Goal: Check status: Check status

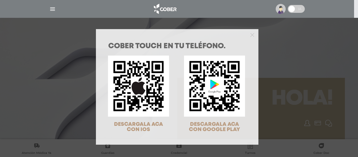
click at [52, 8] on div "COBER TOUCH en tu teléfono. DESCARGALA ACA CON IOS DESCARGALA ACA CON GOOGLE PL…" at bounding box center [179, 78] width 358 height 157
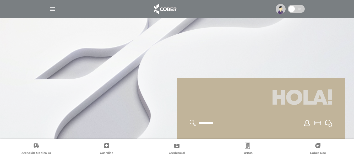
click at [52, 8] on img "button" at bounding box center [52, 9] width 7 height 7
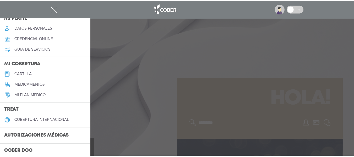
scroll to position [52, 0]
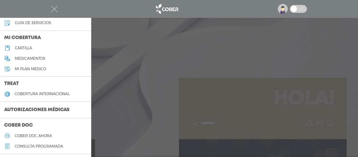
click at [31, 108] on h3 "Autorizaciones médicas" at bounding box center [37, 110] width 74 height 10
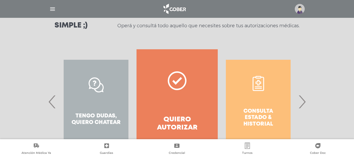
scroll to position [105, 0]
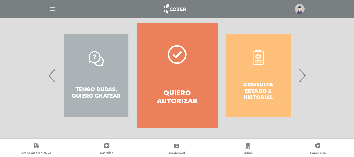
click at [303, 74] on span "›" at bounding box center [302, 75] width 10 height 28
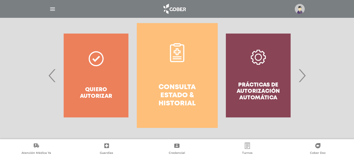
click at [191, 73] on link "Consulta estado & historial" at bounding box center [177, 75] width 81 height 105
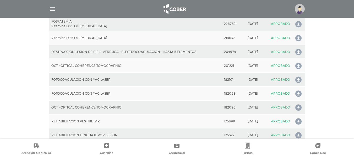
scroll to position [915, 0]
